Goal: Task Accomplishment & Management: Use online tool/utility

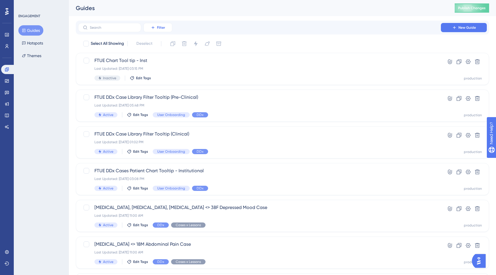
click at [151, 27] on icon at bounding box center [153, 27] width 5 height 5
click at [157, 77] on span "Status" at bounding box center [158, 78] width 12 height 7
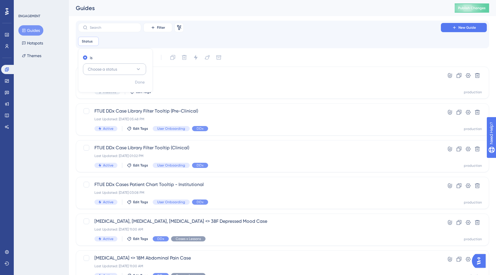
click at [121, 71] on button "Choose a status" at bounding box center [114, 68] width 63 height 11
click at [110, 89] on div "Active Active" at bounding box center [114, 86] width 46 height 11
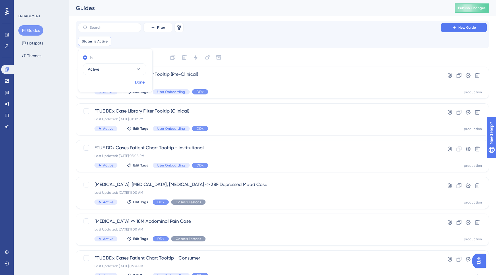
click at [142, 84] on span "Done" at bounding box center [140, 82] width 10 height 7
click at [235, 87] on div "FTUE DDx Case Library Filter Tooltip (Pre-Clinical) Last Updated: Sep 02 2025, …" at bounding box center [259, 83] width 330 height 24
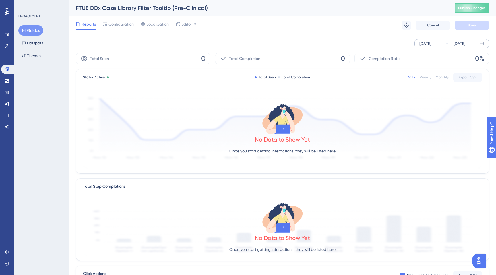
click at [431, 46] on div "Sep 03 2025" at bounding box center [425, 43] width 12 height 7
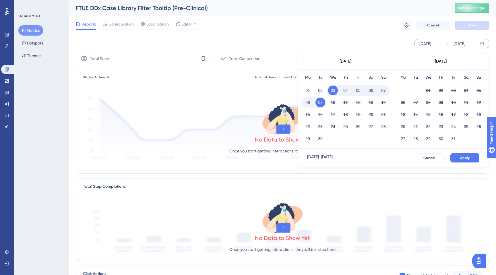
click at [304, 64] on div "September 2025" at bounding box center [345, 61] width 95 height 16
click at [304, 61] on icon at bounding box center [302, 61] width 3 height 5
click at [451, 91] on button "01" at bounding box center [454, 91] width 10 height 10
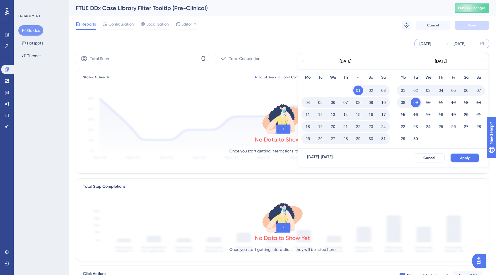
click at [462, 161] on button "Apply" at bounding box center [464, 157] width 29 height 9
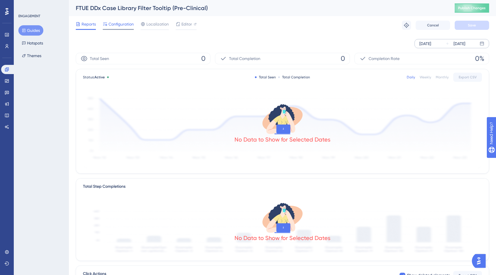
click at [111, 22] on span "Configuration" at bounding box center [120, 24] width 25 height 7
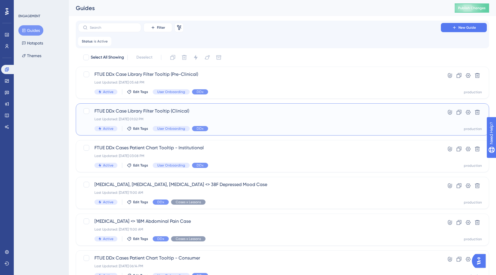
click at [146, 114] on span "FTUE DDx Case Library Filter Tooltip (Clinical)" at bounding box center [259, 111] width 330 height 7
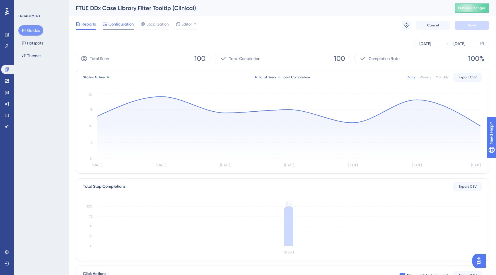
click at [120, 26] on span "Configuration" at bounding box center [120, 24] width 25 height 7
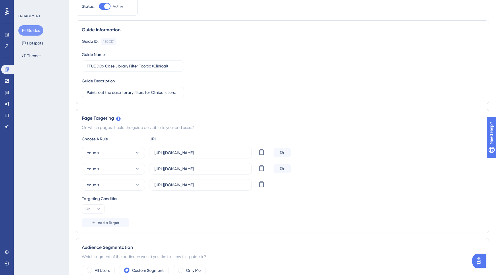
scroll to position [43, 0]
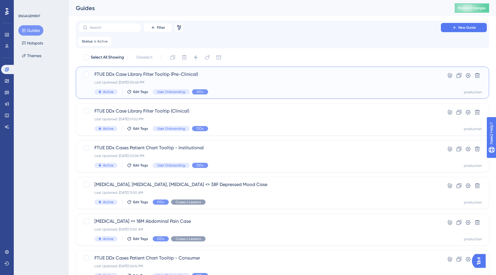
click at [127, 78] on div "FTUE DDx Case Library Filter Tooltip (Pre-Clinical) Last Updated: Sep 02 2025, …" at bounding box center [259, 83] width 330 height 24
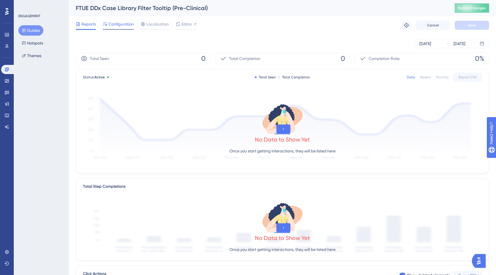
click at [119, 29] on div at bounding box center [118, 29] width 31 height 1
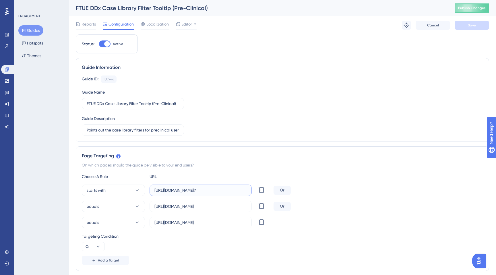
click at [223, 189] on input "https://app.sketchy.com/cases?" at bounding box center [200, 190] width 92 height 6
type input "https://app.sketchy.com/cases"
click at [87, 191] on span "starts with" at bounding box center [96, 190] width 19 height 7
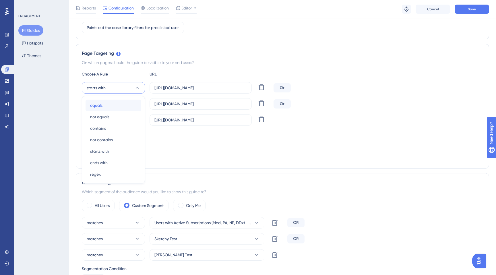
click at [92, 107] on span "equals" at bounding box center [96, 105] width 12 height 7
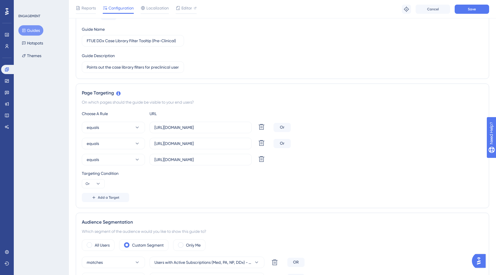
scroll to position [0, 0]
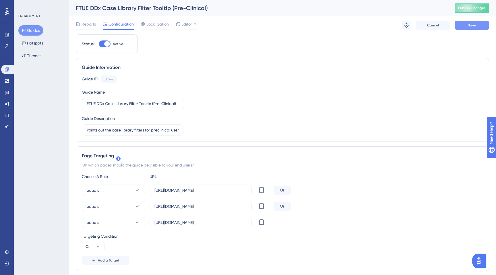
click at [470, 26] on span "Save" at bounding box center [472, 25] width 8 height 5
click at [183, 25] on span "Editor" at bounding box center [186, 24] width 11 height 7
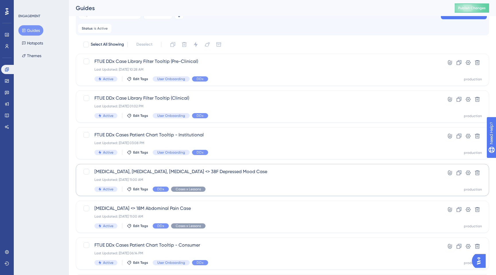
scroll to position [25, 0]
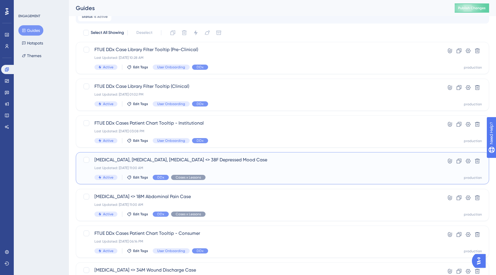
click at [173, 164] on div "SSRIs, SNRIs, Cyproheptadine <> 38F Depressed Mood Case Last Updated: Sep 05 20…" at bounding box center [259, 168] width 330 height 24
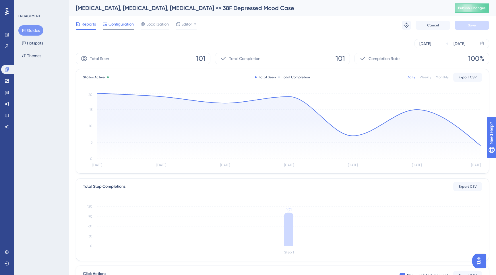
click at [116, 28] on div "Configuration" at bounding box center [118, 25] width 31 height 9
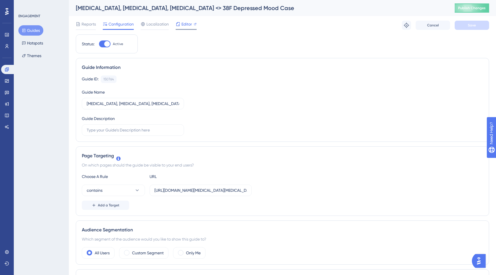
click at [182, 28] on div "Editor" at bounding box center [186, 25] width 21 height 9
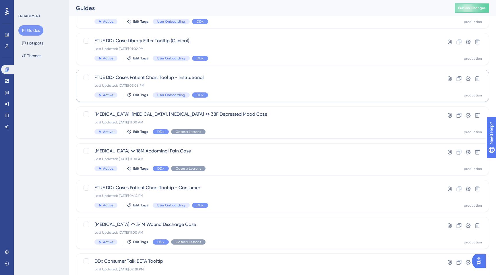
scroll to position [77, 0]
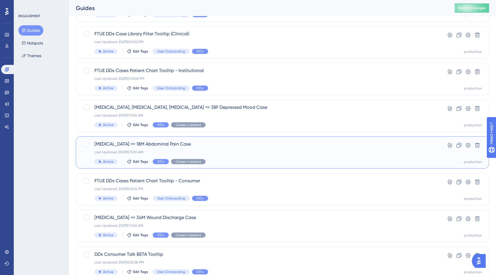
click at [132, 145] on span "[MEDICAL_DATA] <> 18M Abdominal Pain Case" at bounding box center [259, 144] width 330 height 7
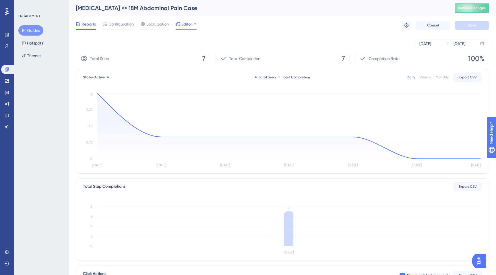
click at [182, 25] on span "Editor" at bounding box center [186, 24] width 11 height 7
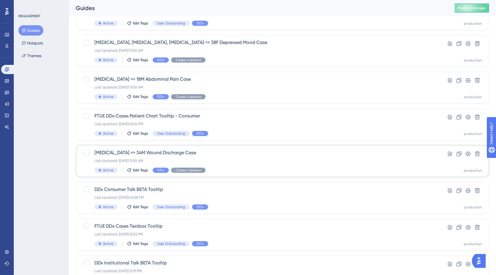
scroll to position [146, 0]
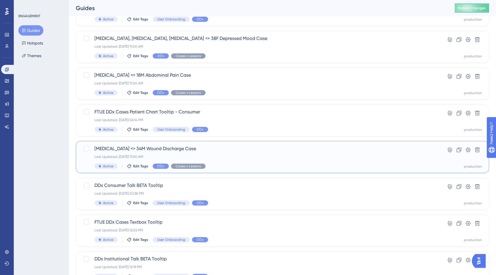
click at [239, 154] on div "Pseudomonas aeruginosa <> 34M Wound Discharge Case Last Updated: Sep 05 2025, 1…" at bounding box center [259, 157] width 330 height 24
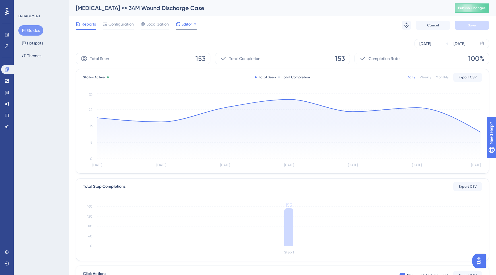
click at [186, 27] on span "Editor" at bounding box center [186, 24] width 11 height 7
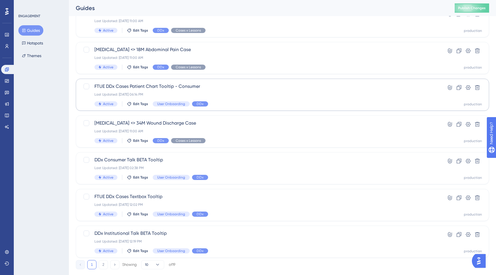
scroll to position [184, 0]
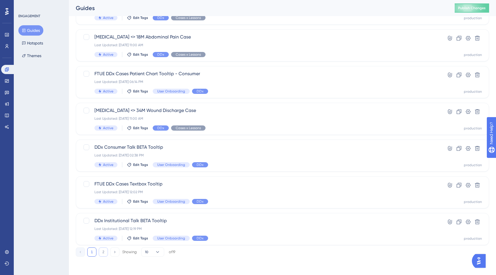
click at [103, 253] on button "2" at bounding box center [103, 251] width 9 height 9
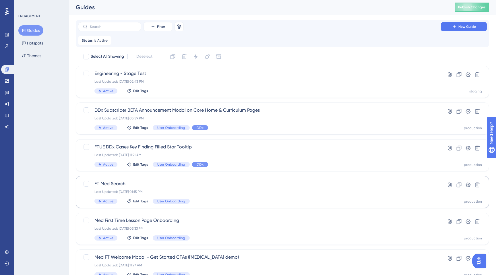
scroll to position [0, 0]
